Goal: Download file/media

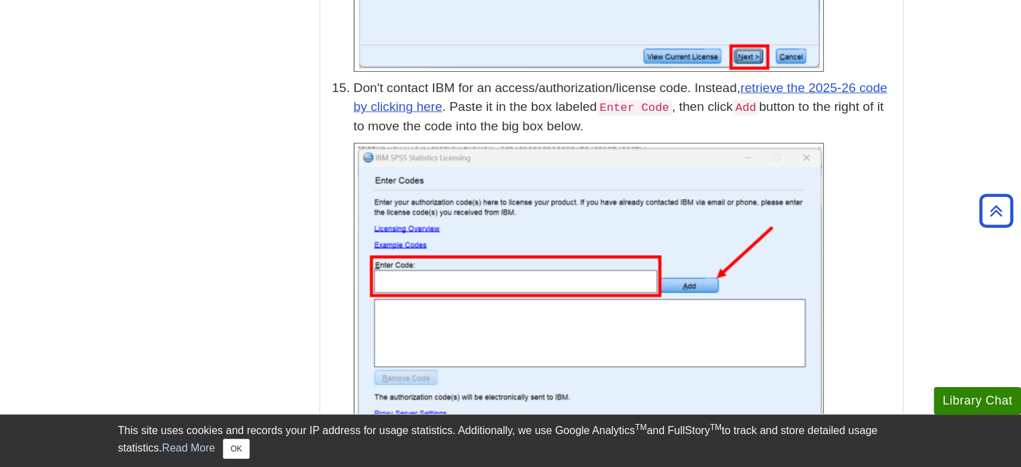
scroll to position [3692, 0]
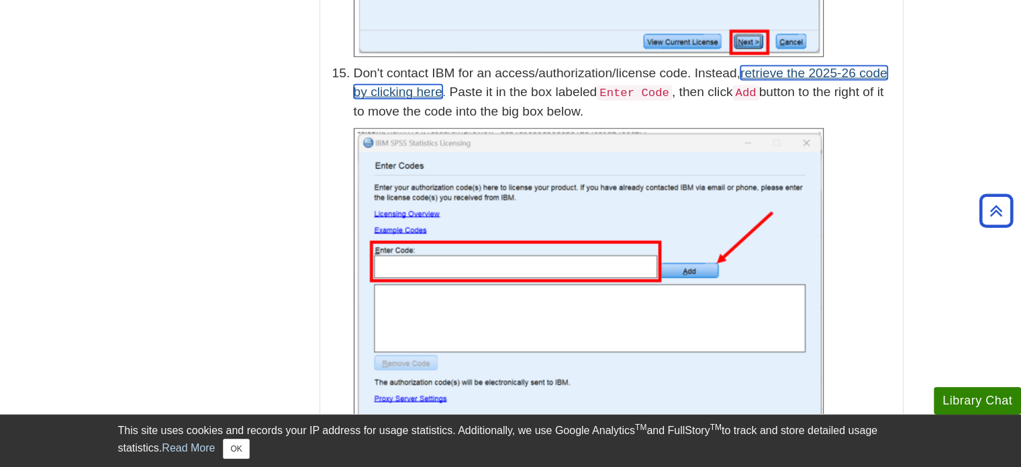
click at [808, 66] on link "retrieve the 2025-26 code by clicking here" at bounding box center [621, 83] width 534 height 34
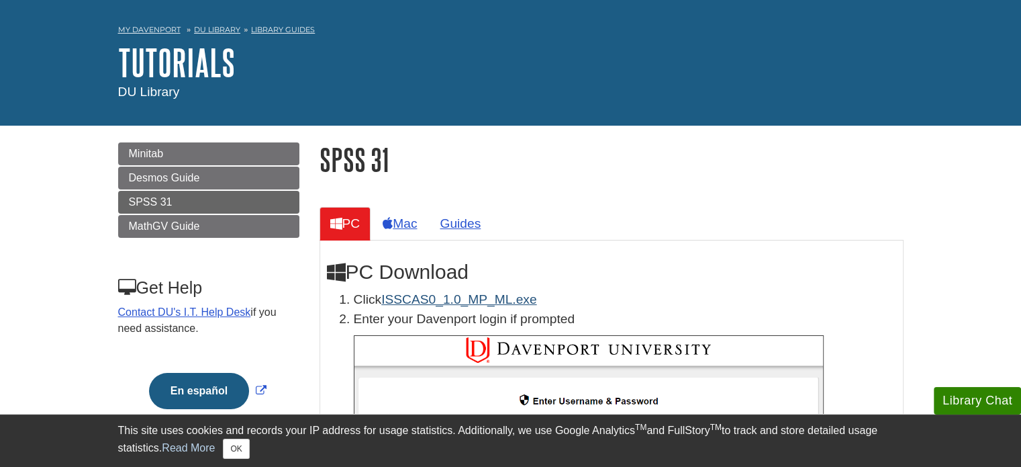
scroll to position [67, 0]
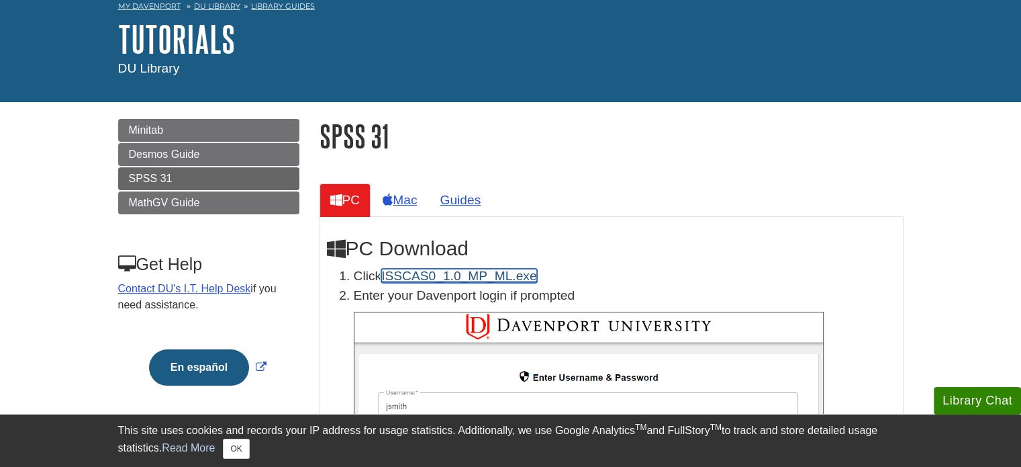
click at [491, 275] on link "ISSCAS0_1.0_MP_ML.exe" at bounding box center [458, 276] width 155 height 14
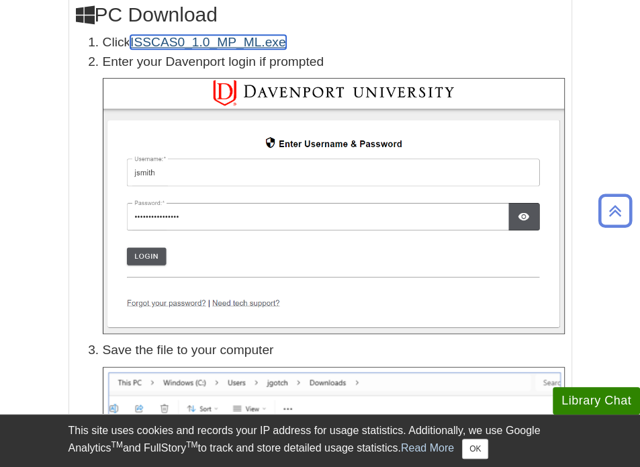
scroll to position [738, 0]
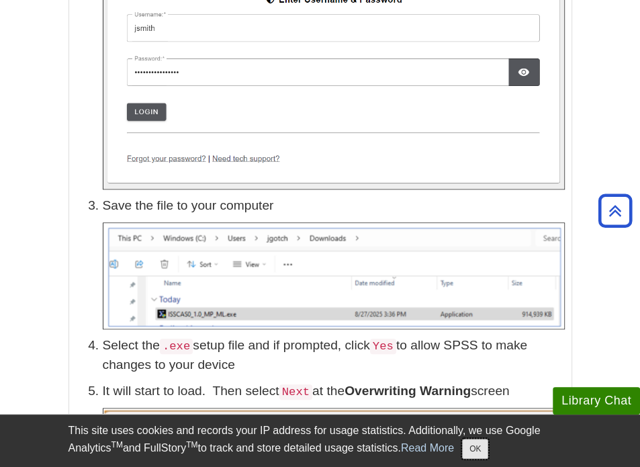
click at [482, 450] on button "OK" at bounding box center [475, 448] width 26 height 20
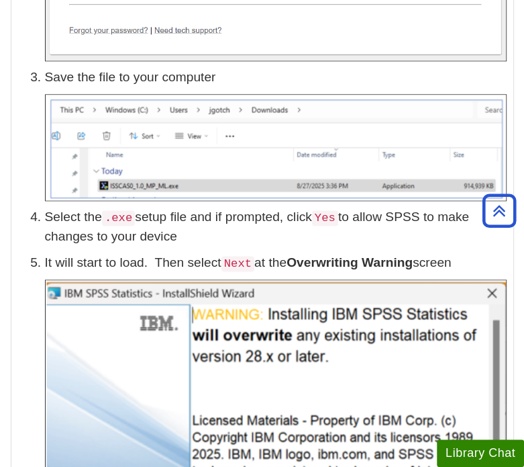
scroll to position [873, 0]
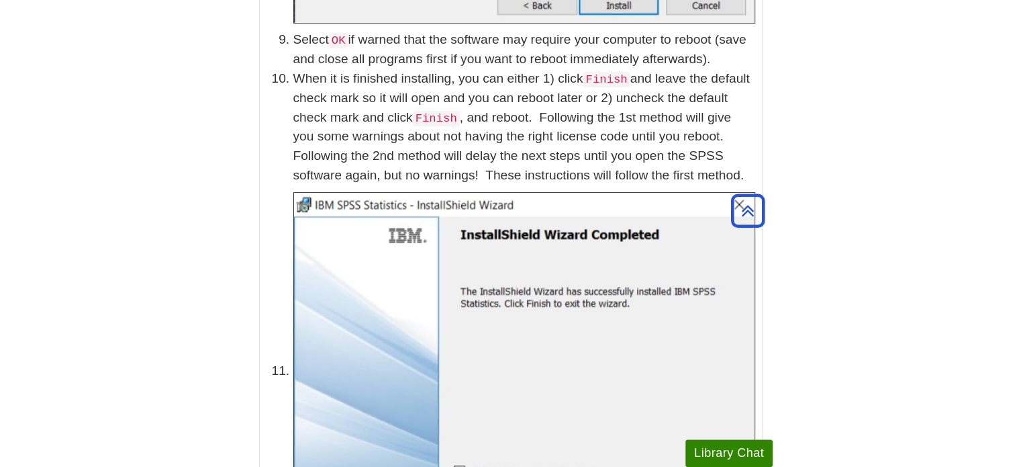
scroll to position [2726, 0]
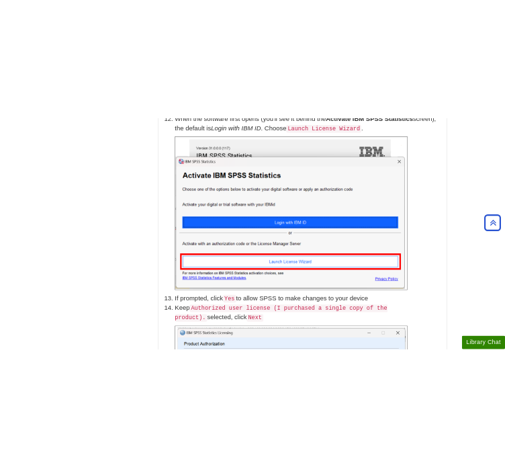
scroll to position [2927, 0]
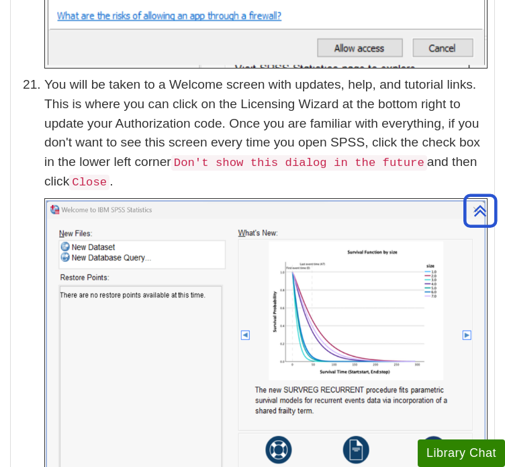
scroll to position [6351, 0]
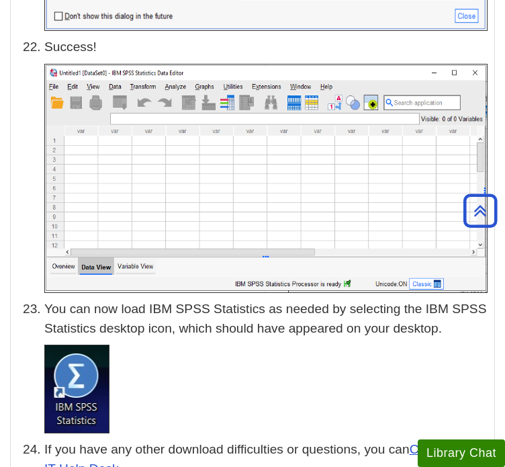
scroll to position [6888, 0]
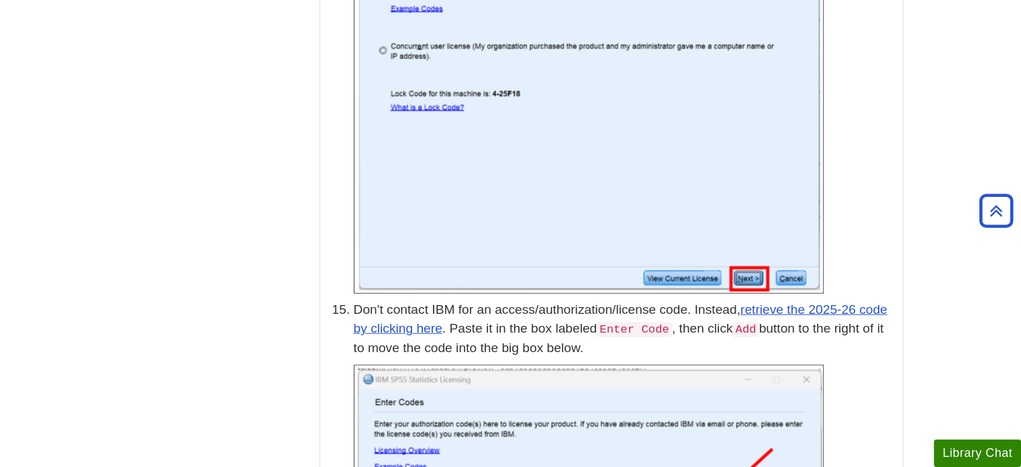
scroll to position [2885, 0]
